Goal: Browse casually: Explore the website without a specific task or goal

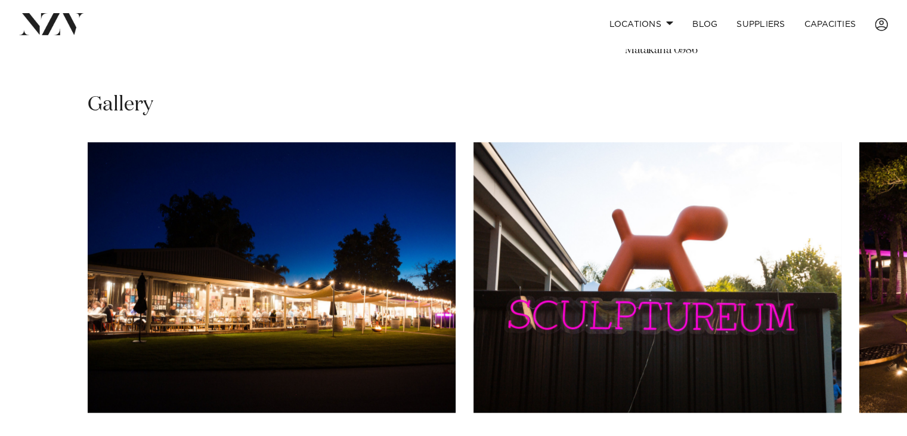
scroll to position [795, 0]
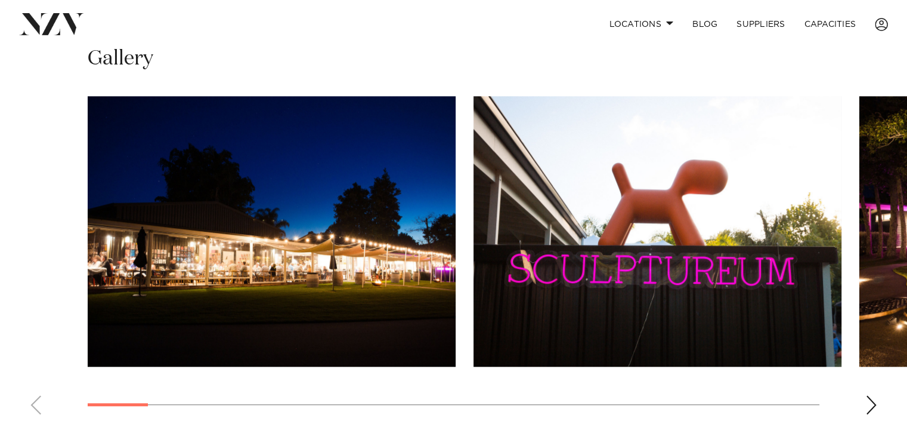
click at [872, 400] on div "Next slide" at bounding box center [872, 404] width 12 height 19
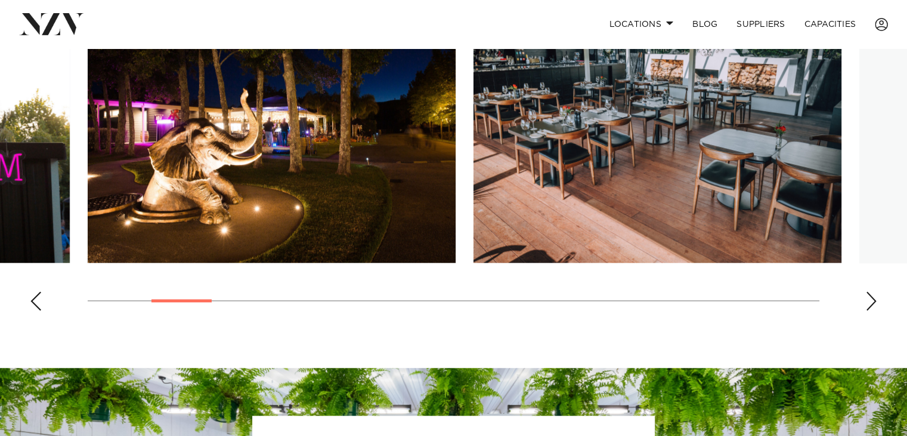
scroll to position [809, 0]
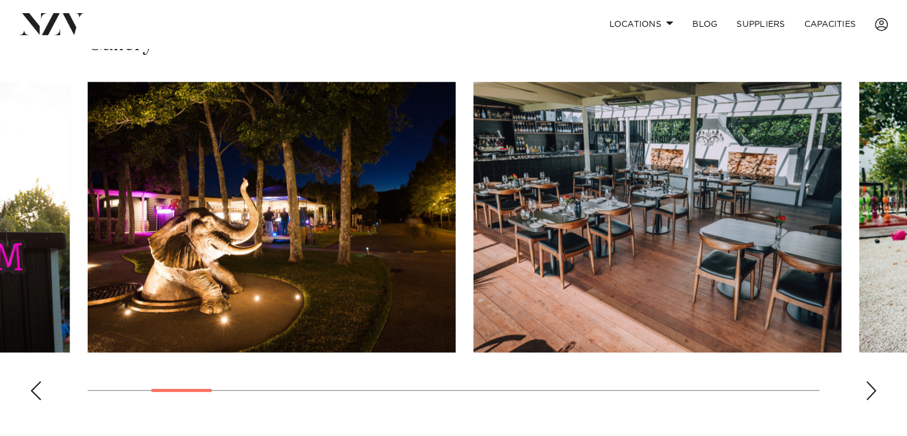
click at [870, 389] on div "Next slide" at bounding box center [872, 390] width 12 height 19
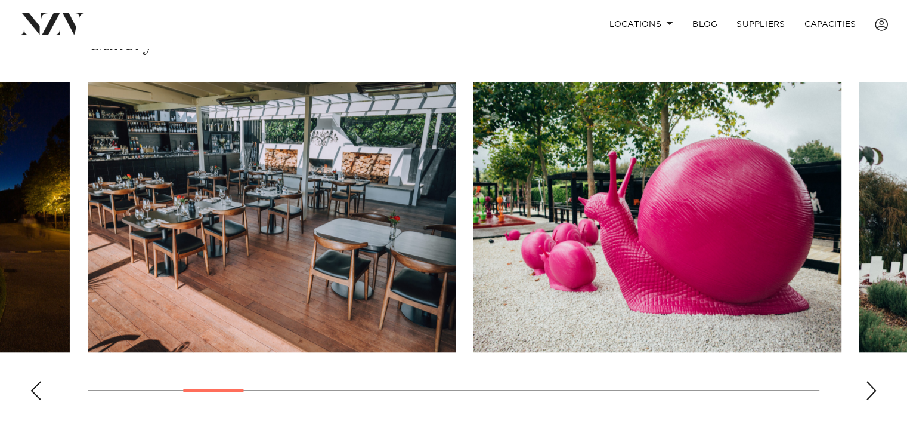
click at [870, 389] on div "Next slide" at bounding box center [872, 390] width 12 height 19
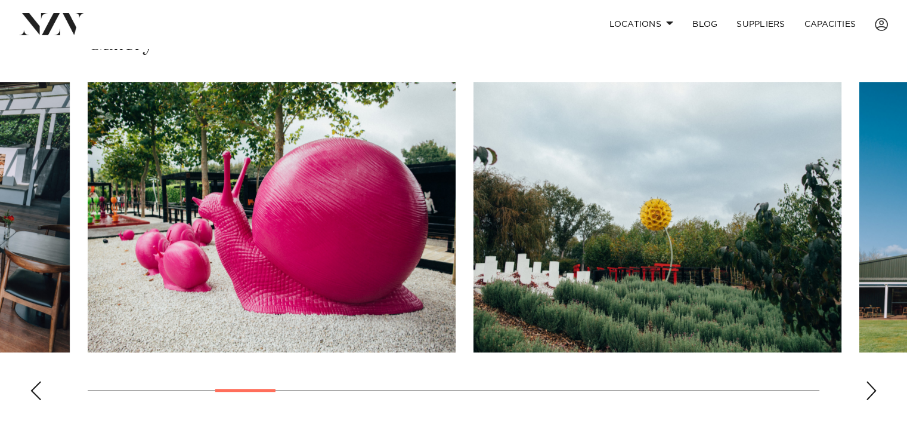
click at [870, 389] on div "Next slide" at bounding box center [872, 390] width 12 height 19
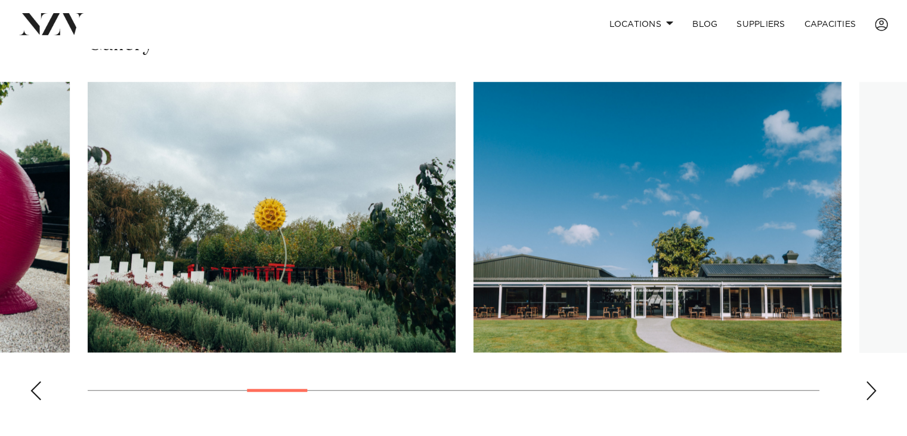
click at [870, 389] on div "Next slide" at bounding box center [872, 390] width 12 height 19
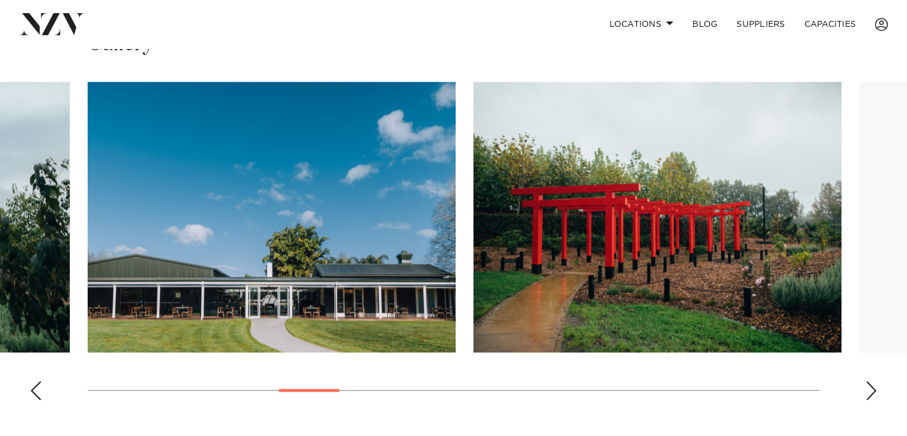
click at [870, 389] on div "Next slide" at bounding box center [872, 390] width 12 height 19
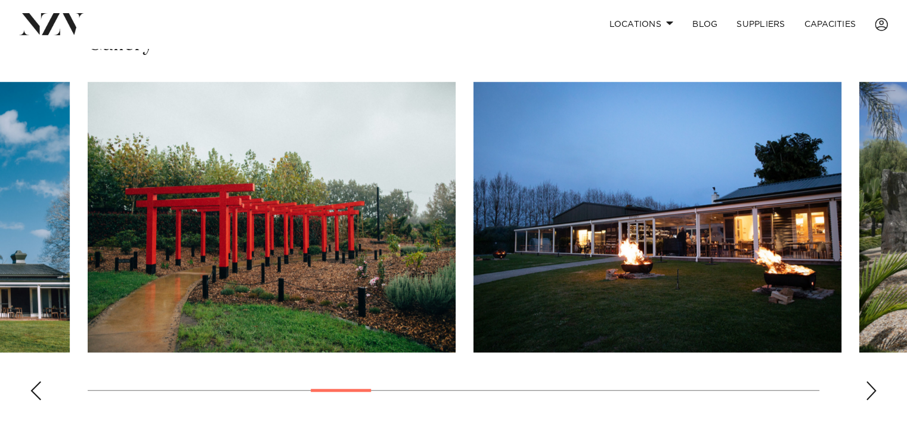
click at [870, 389] on div "Next slide" at bounding box center [872, 390] width 12 height 19
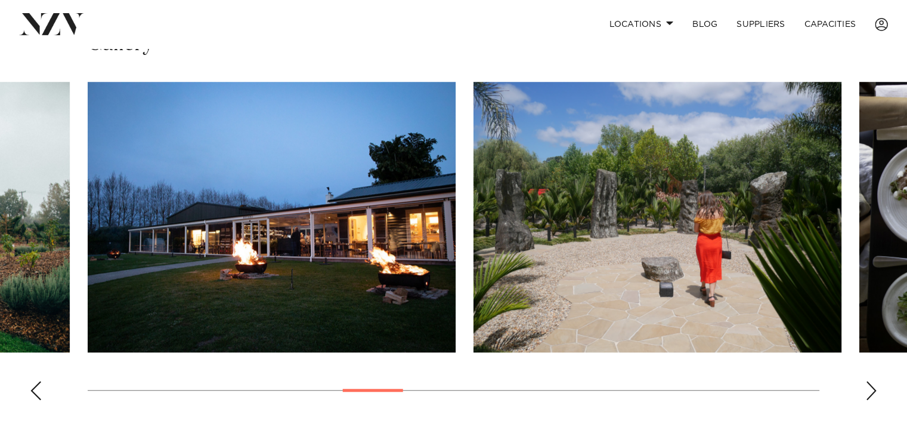
click at [870, 389] on div "Next slide" at bounding box center [872, 390] width 12 height 19
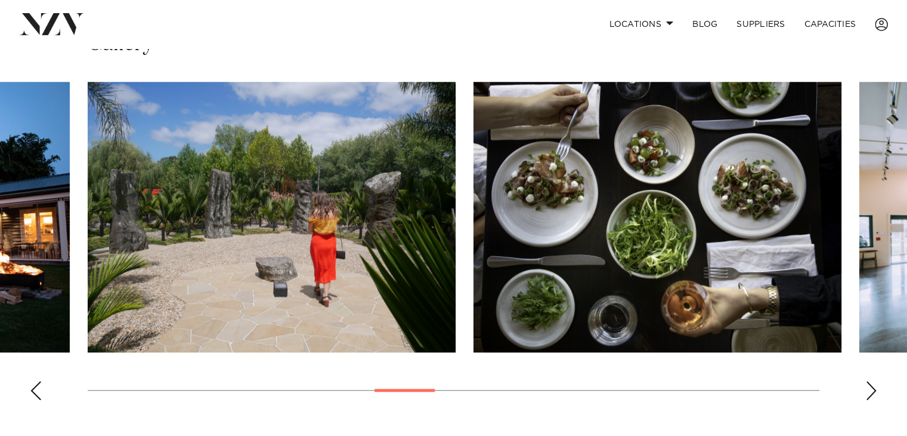
click at [870, 389] on div "Next slide" at bounding box center [872, 390] width 12 height 19
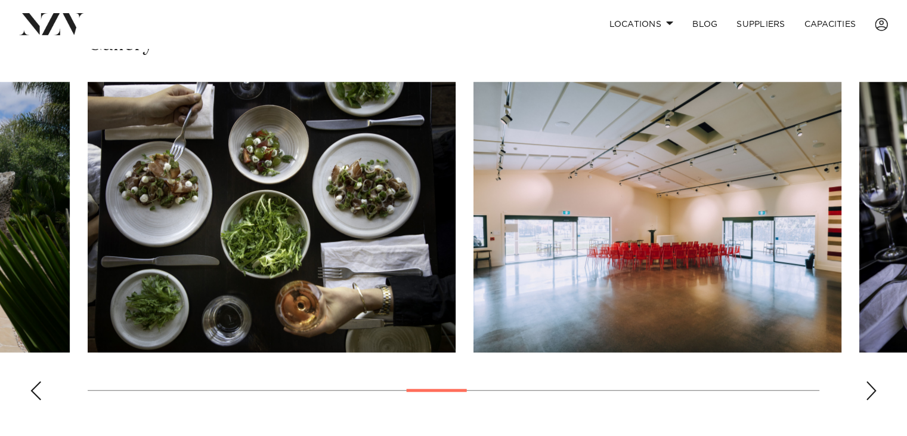
click at [866, 385] on div "Next slide" at bounding box center [872, 390] width 12 height 19
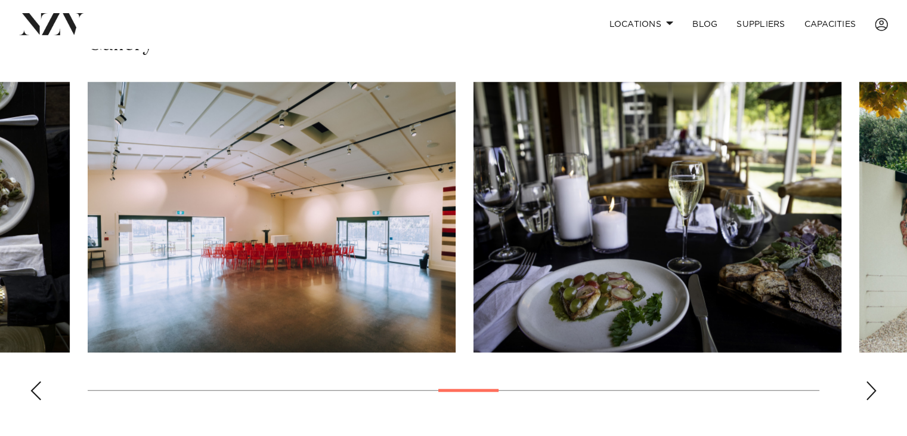
click at [872, 387] on div "Next slide" at bounding box center [872, 390] width 12 height 19
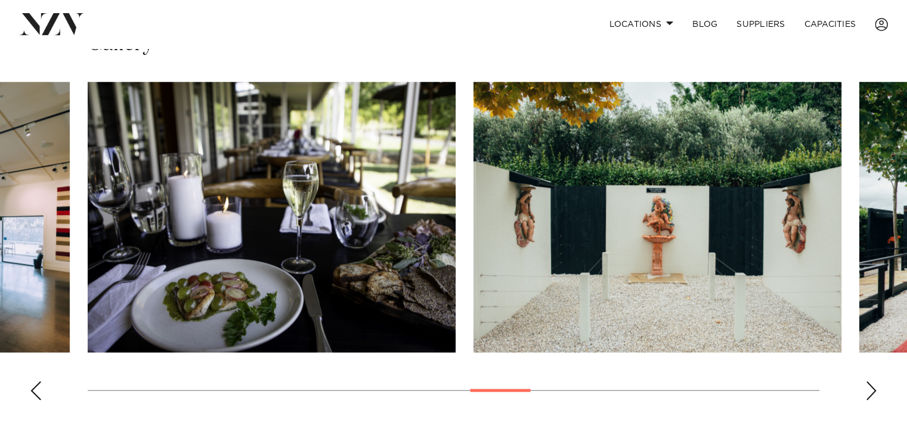
click at [872, 387] on div "Next slide" at bounding box center [872, 390] width 12 height 19
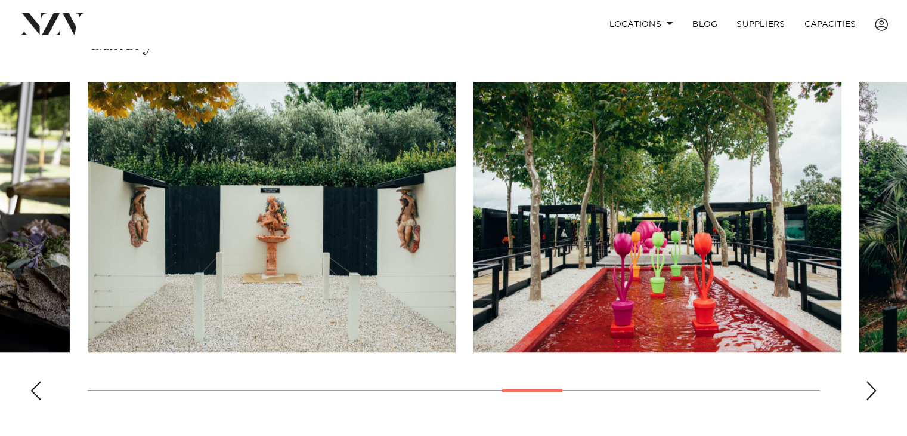
click at [872, 387] on div "Next slide" at bounding box center [872, 390] width 12 height 19
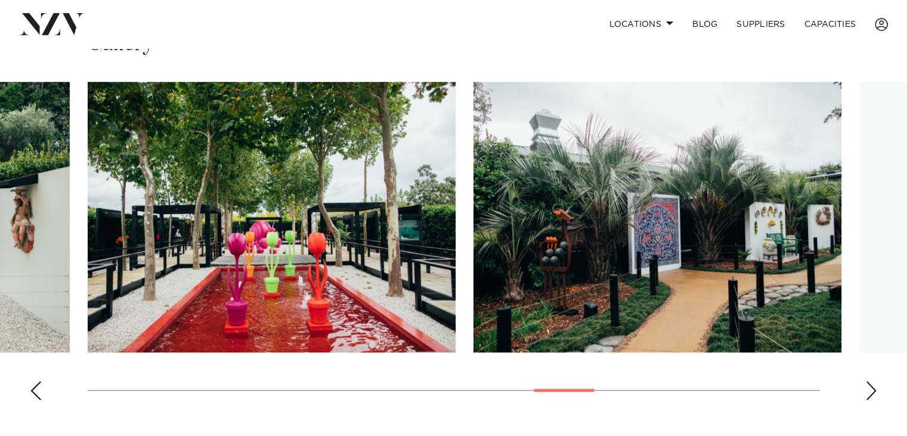
click at [872, 387] on div "Next slide" at bounding box center [872, 390] width 12 height 19
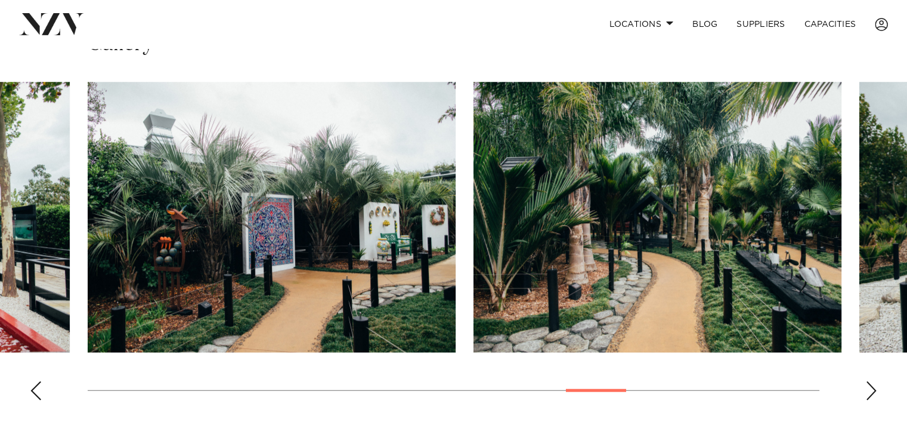
click at [872, 387] on div "Next slide" at bounding box center [872, 390] width 12 height 19
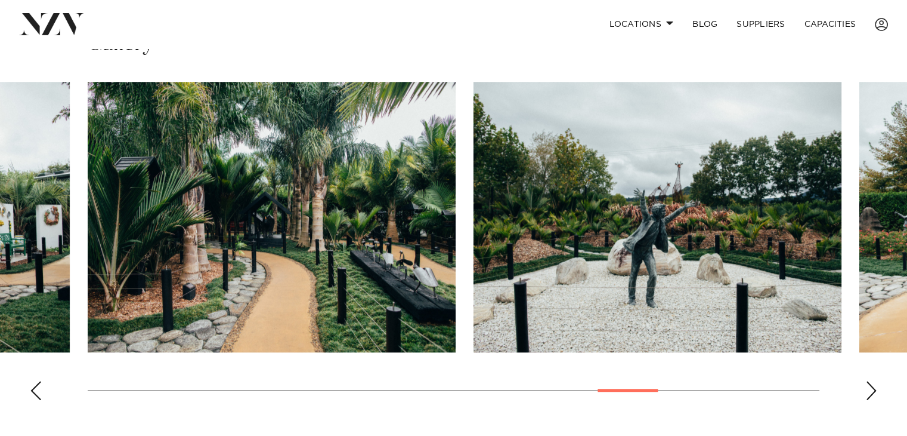
click at [872, 387] on div "Next slide" at bounding box center [872, 390] width 12 height 19
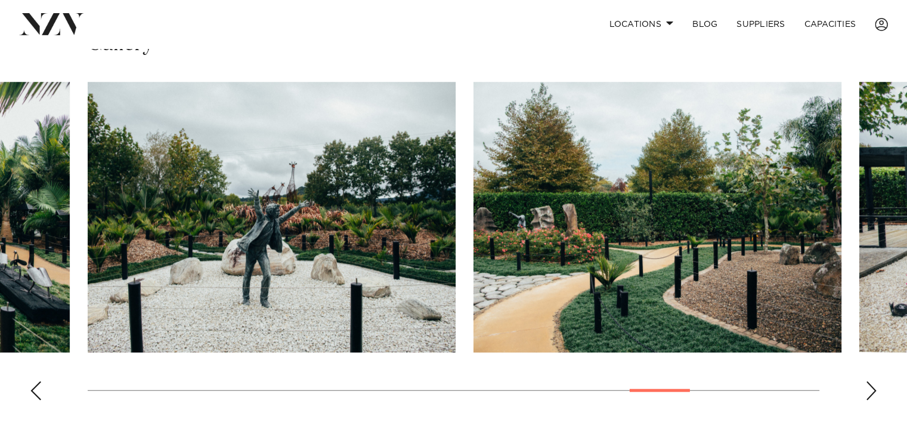
click at [872, 387] on div "Next slide" at bounding box center [872, 390] width 12 height 19
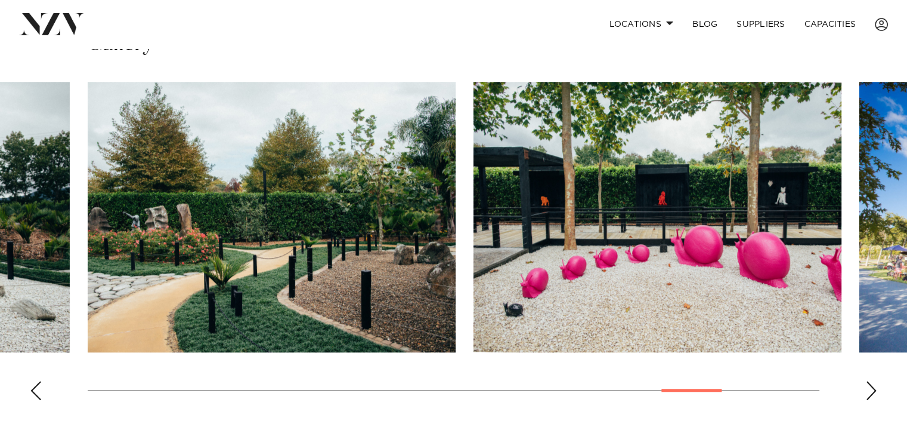
click at [872, 387] on div "Next slide" at bounding box center [872, 390] width 12 height 19
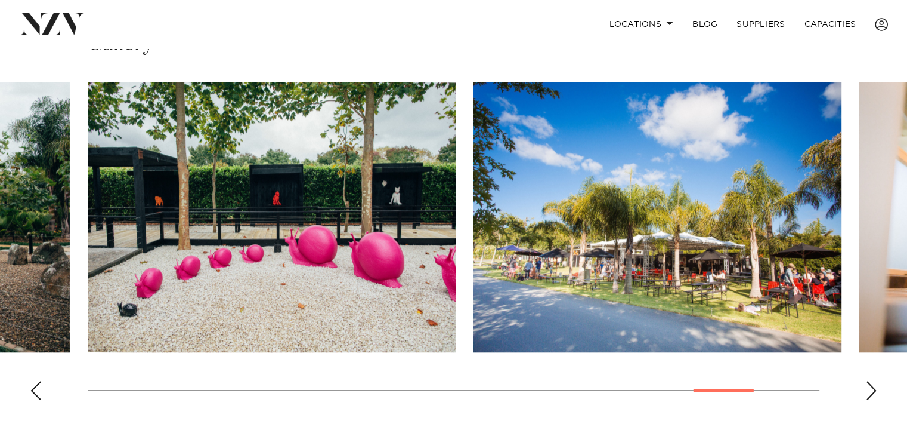
click at [870, 388] on div "Next slide" at bounding box center [872, 390] width 12 height 19
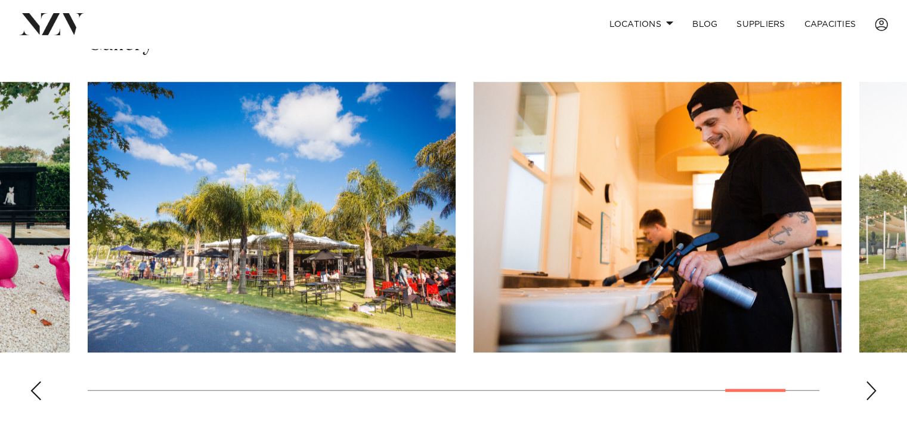
click at [870, 387] on div "Next slide" at bounding box center [872, 390] width 12 height 19
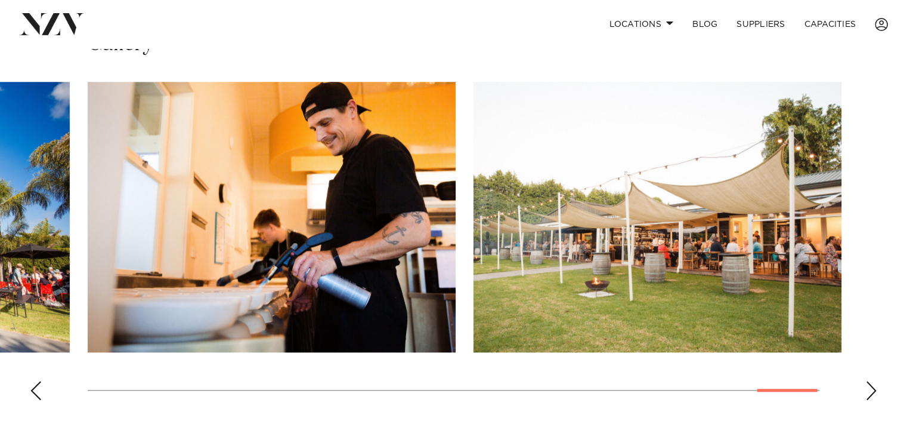
click at [870, 387] on div "Next slide" at bounding box center [872, 390] width 12 height 19
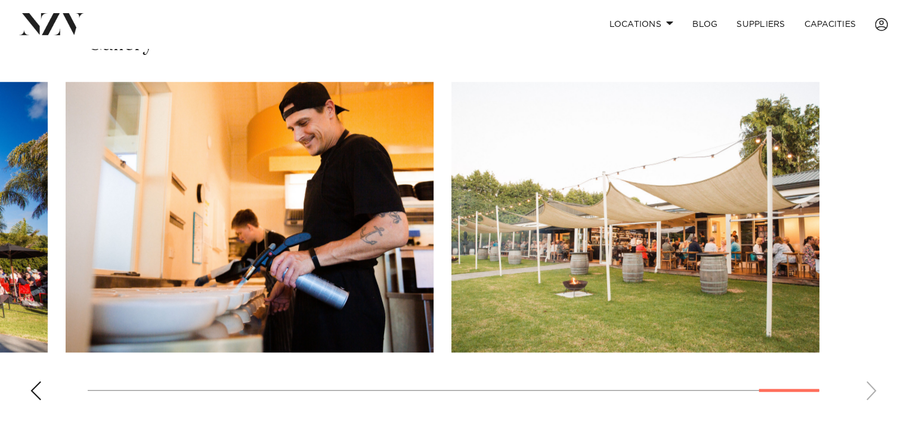
click at [36, 381] on div "Previous slide" at bounding box center [36, 390] width 12 height 19
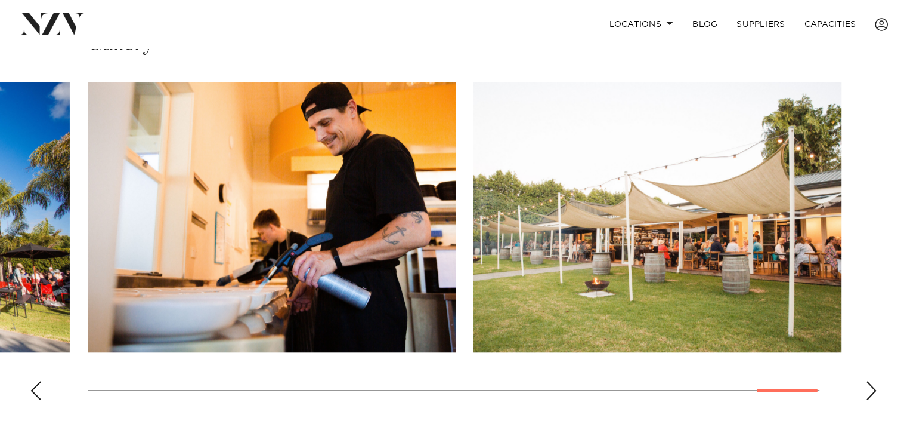
click at [38, 388] on div "Previous slide" at bounding box center [36, 390] width 12 height 19
